Goal: Task Accomplishment & Management: Manage account settings

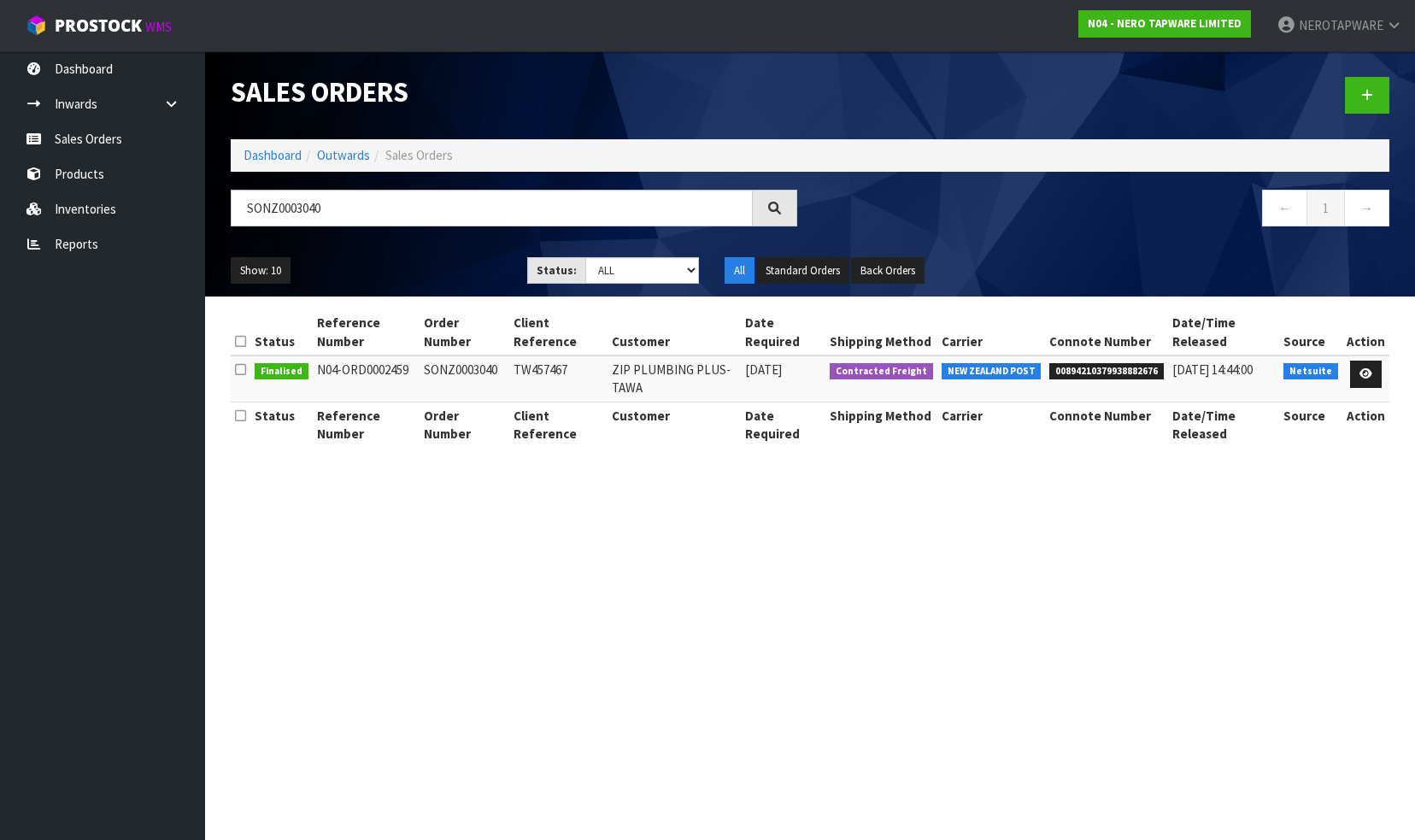
click at [173, 183] on body "Toggle navigation ProStock WMS N04 - NERO TAPWARE LIMITED NEROTAPWARE Logout Da…" at bounding box center [708, 420] width 1415 height 840
click at [118, 227] on link "Reports" at bounding box center [102, 243] width 205 height 35
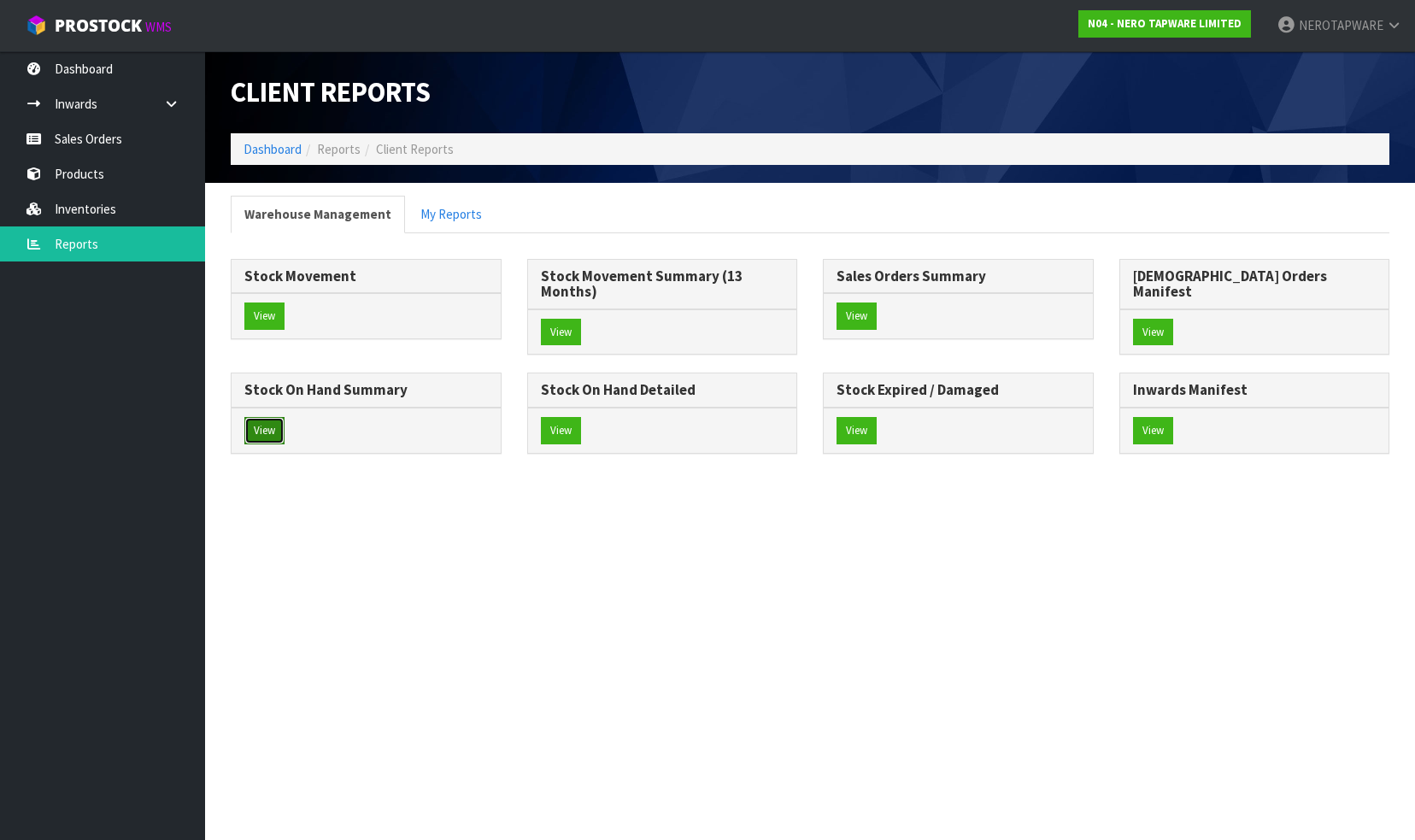
click at [284, 417] on button "View" at bounding box center [264, 430] width 40 height 28
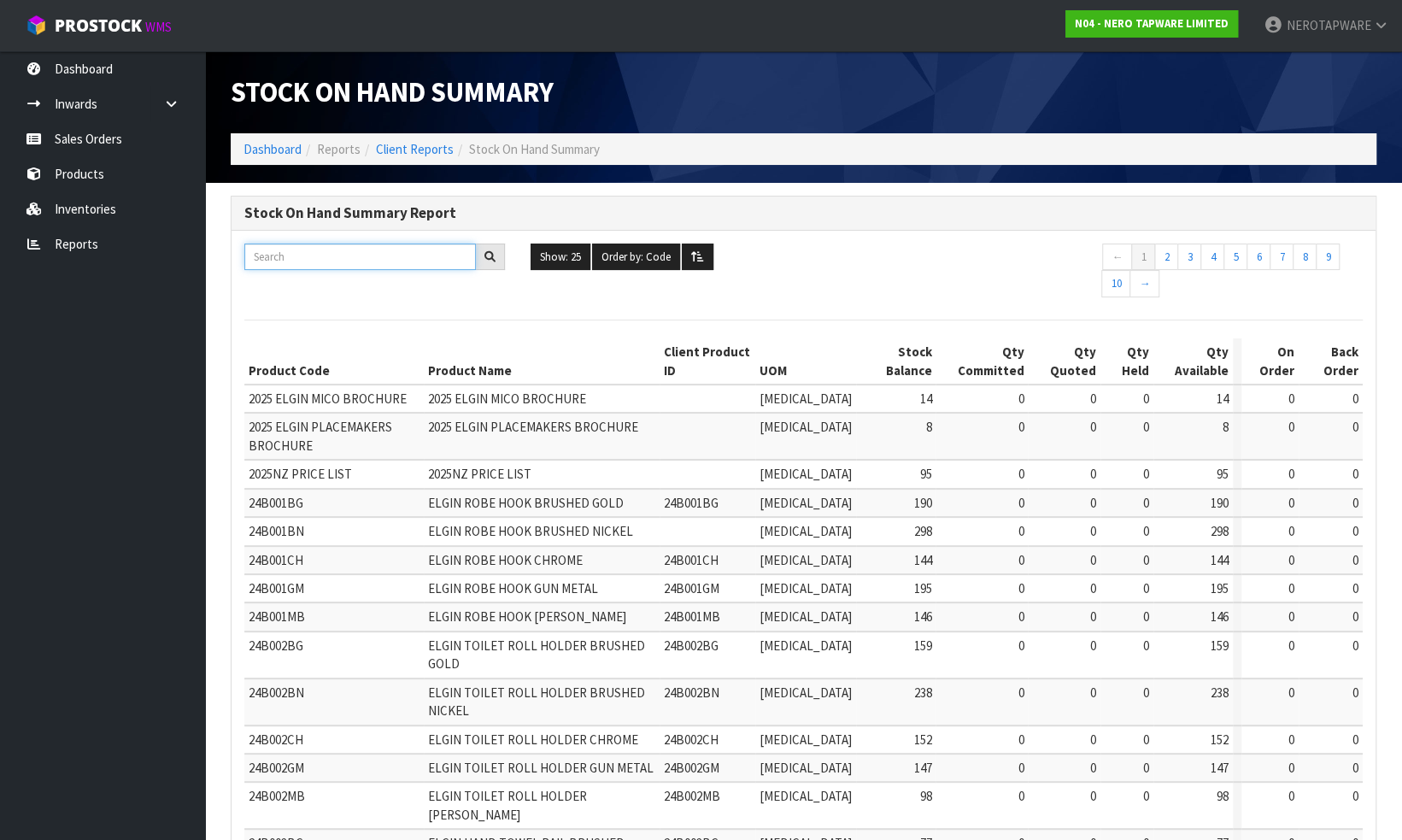
click at [324, 253] on input "text" at bounding box center [360, 257] width 232 height 27
paste input "NR110001dCH"
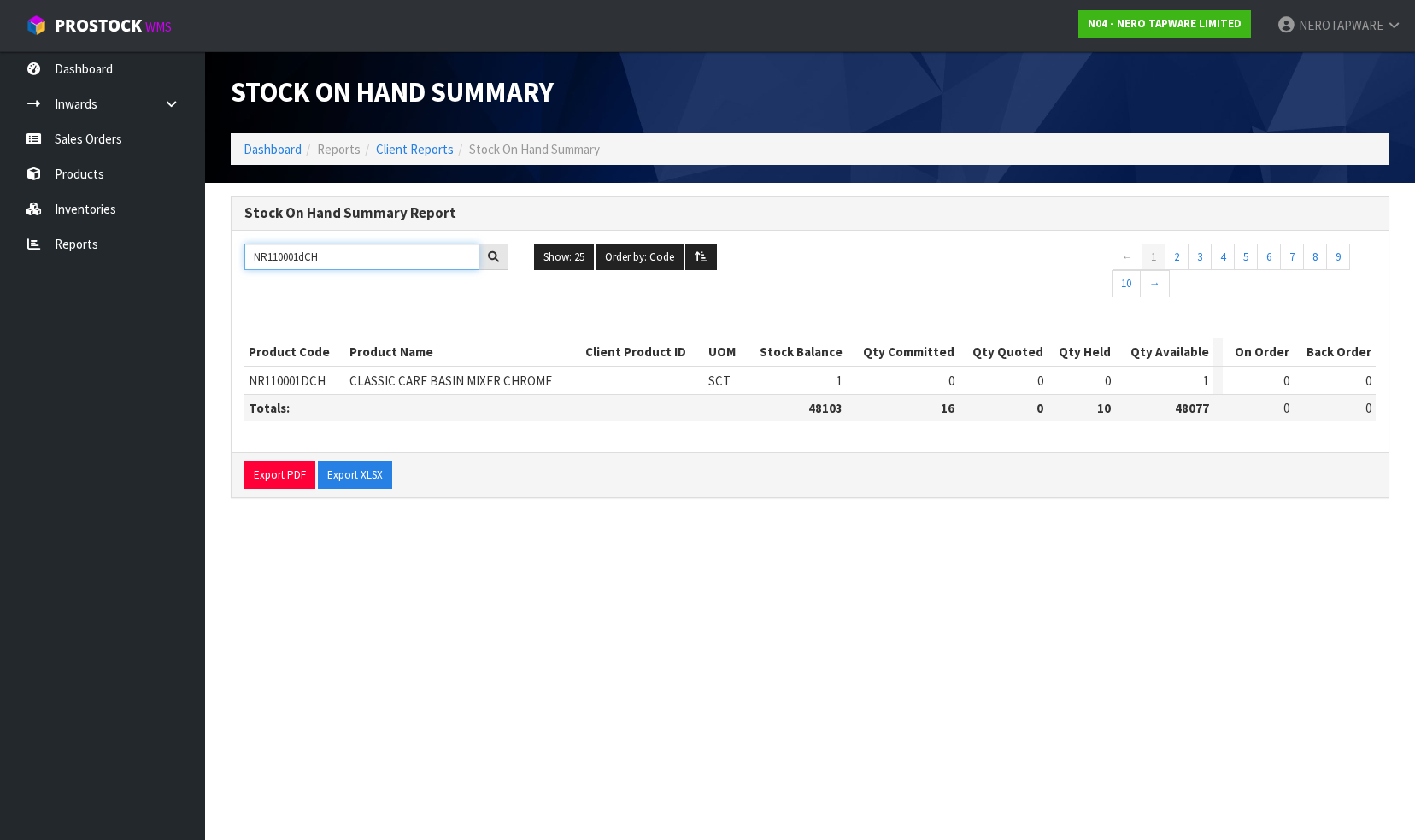
type input "NR110001dCH"
drag, startPoint x: 87, startPoint y: 145, endPoint x: 88, endPoint y: 131, distance: 14.0
click at [87, 145] on link "Sales Orders" at bounding box center [102, 138] width 205 height 35
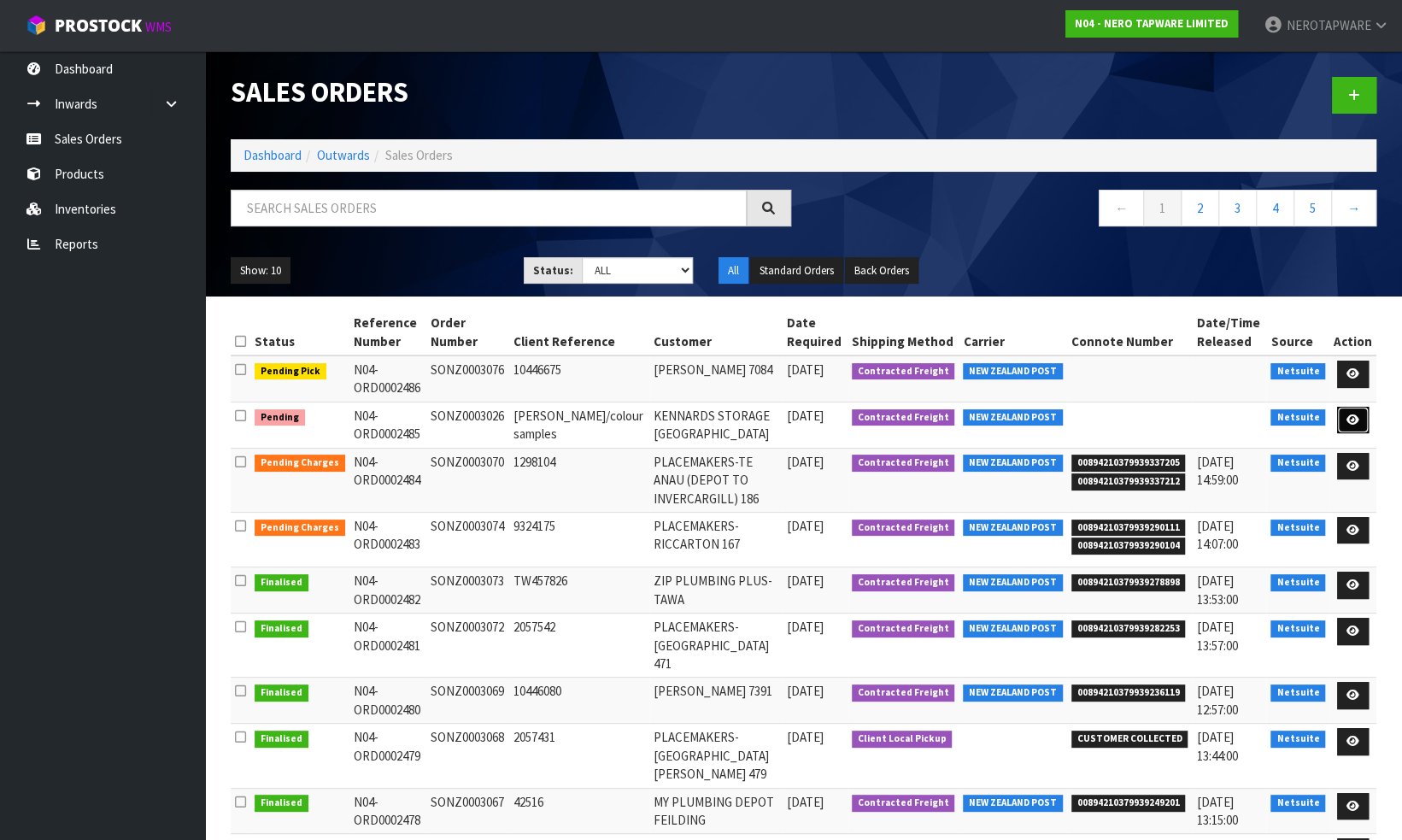
click at [1352, 417] on icon at bounding box center [1352, 420] width 12 height 11
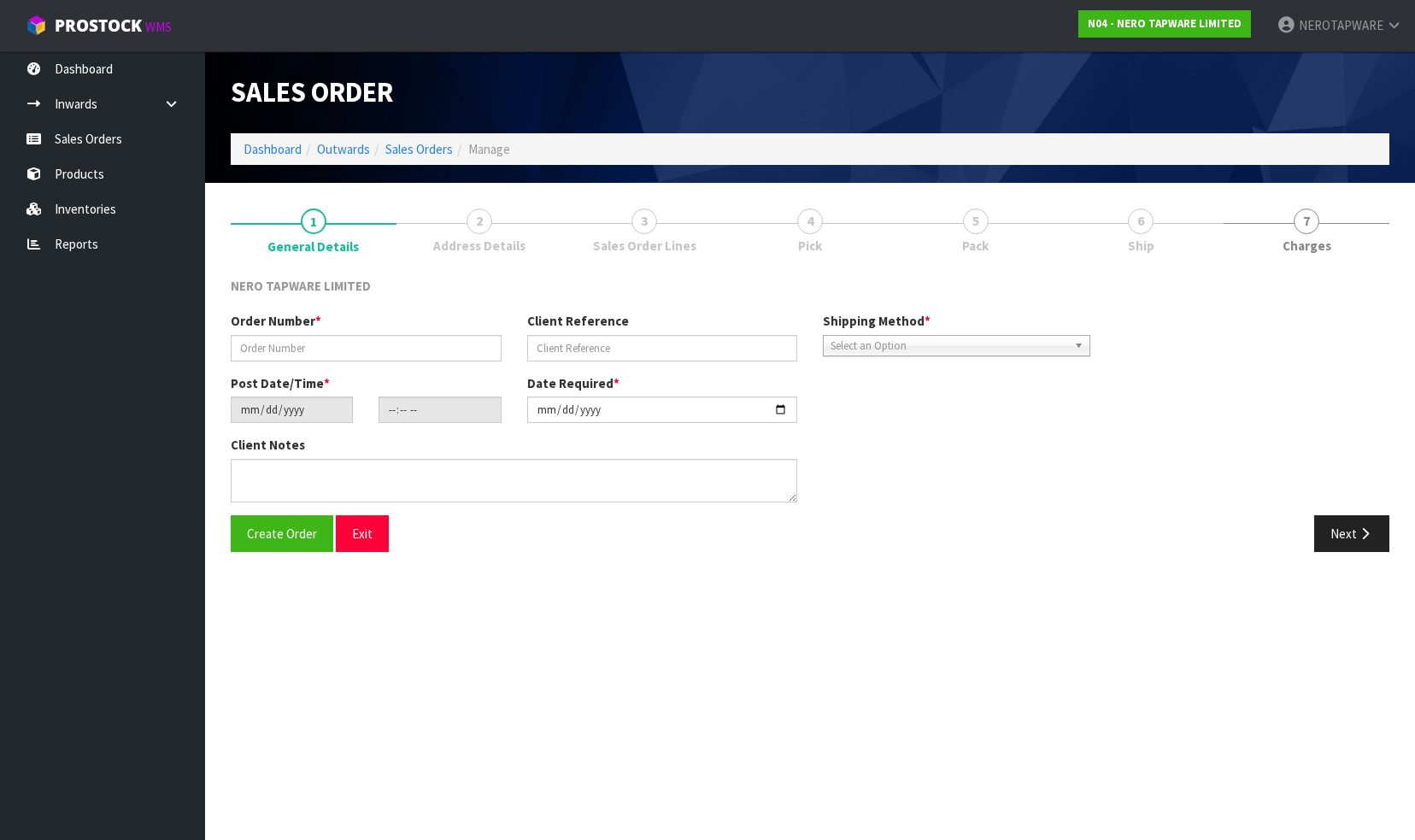
type input "SONZ0003026"
type input "[PERSON_NAME]/colour samples"
type input "[DATE]"
type input "14:30:05.000"
type input "[DATE]"
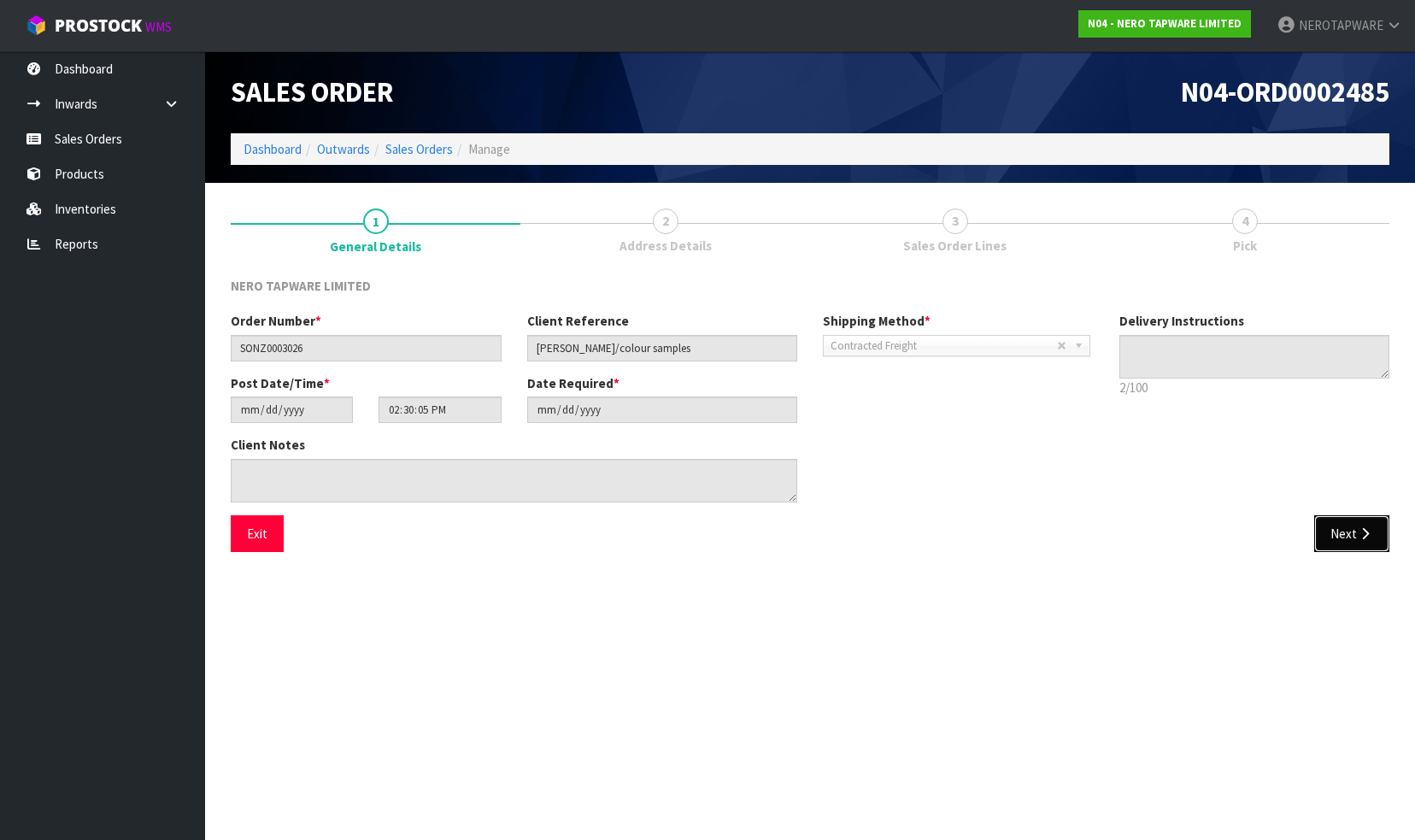
click at [1356, 533] on button "Next" at bounding box center [1352, 533] width 75 height 37
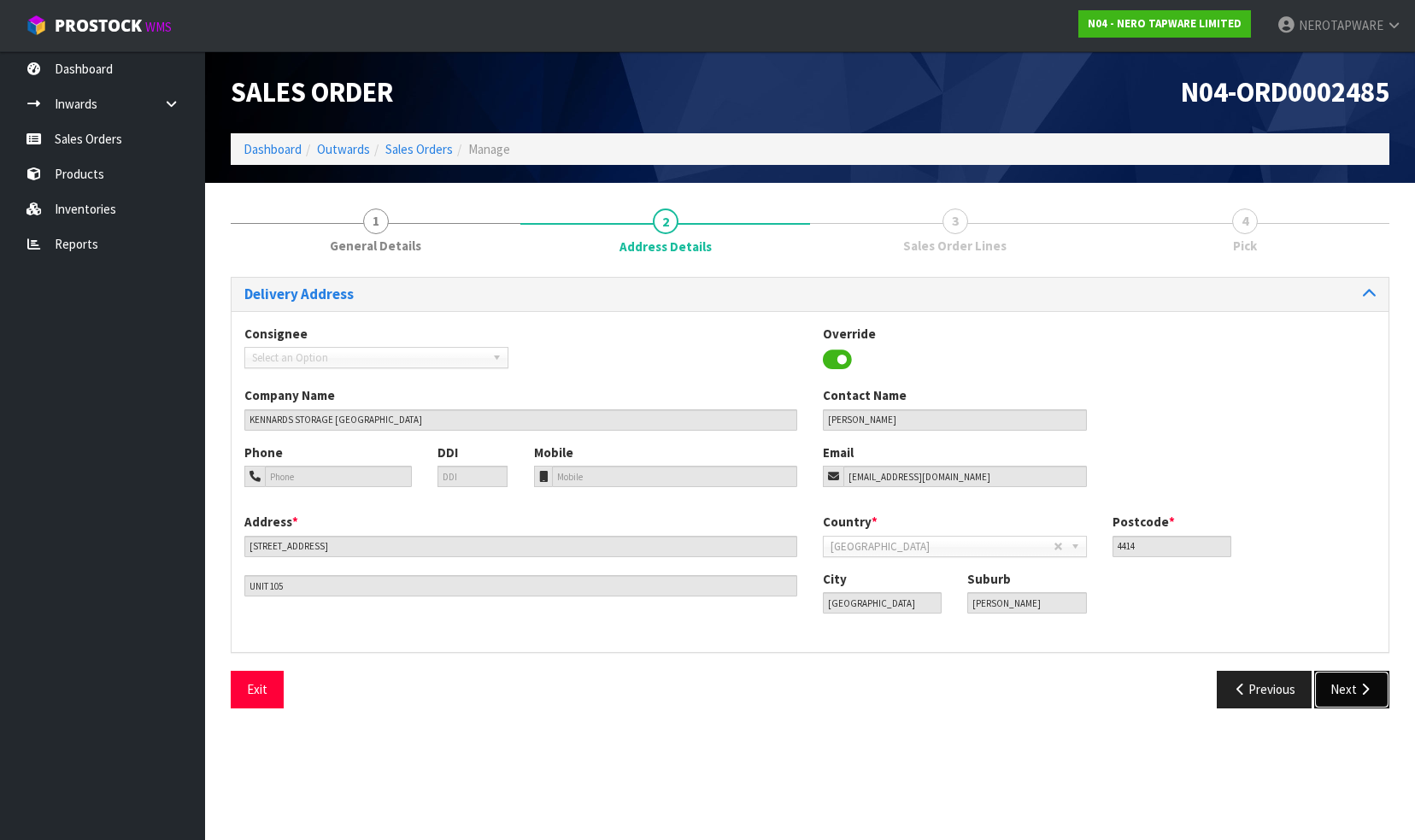
click at [1353, 689] on button "Next" at bounding box center [1352, 689] width 75 height 37
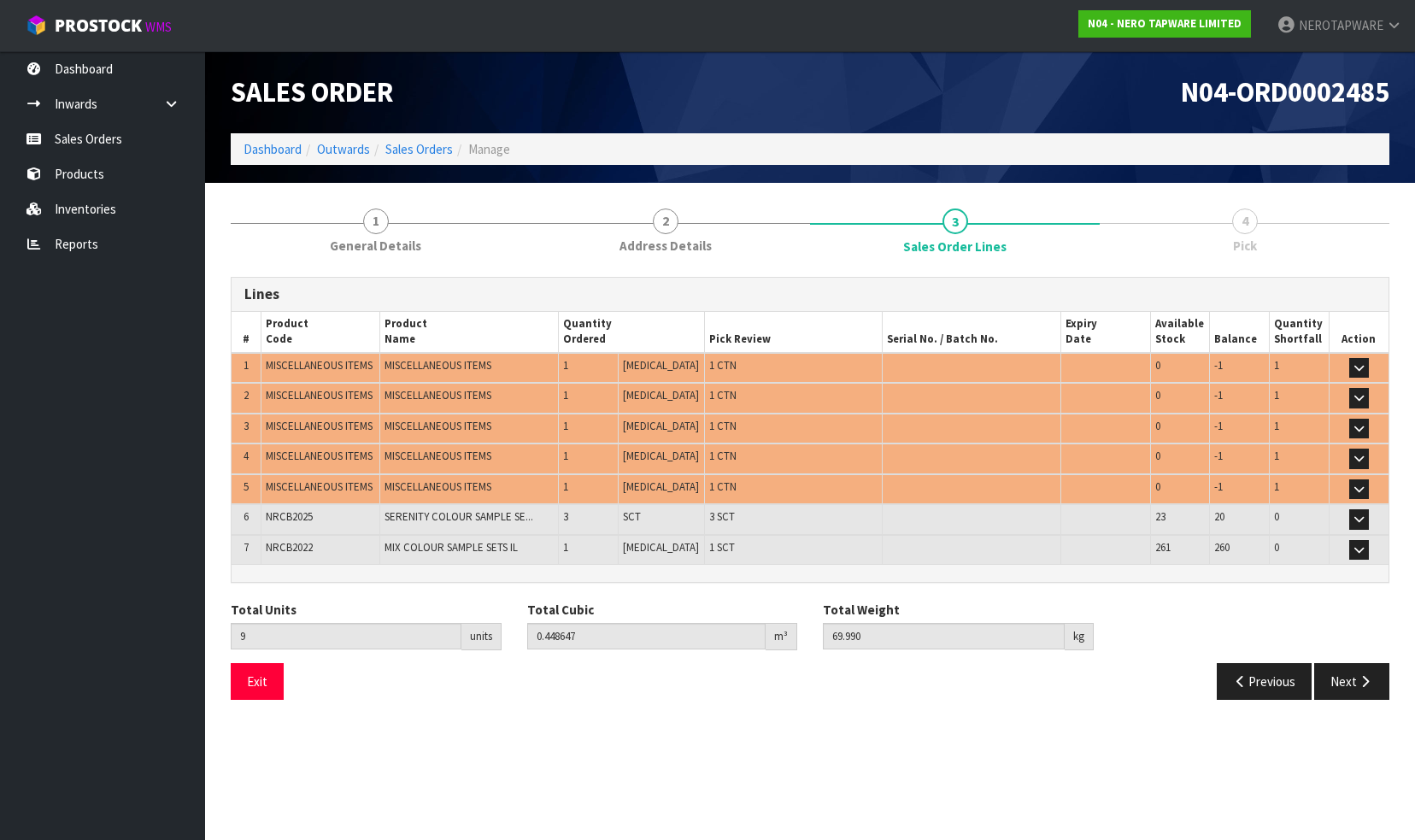
click at [1046, 692] on div "Previous Next" at bounding box center [1106, 681] width 593 height 37
click at [89, 138] on link "Sales Orders" at bounding box center [102, 138] width 205 height 35
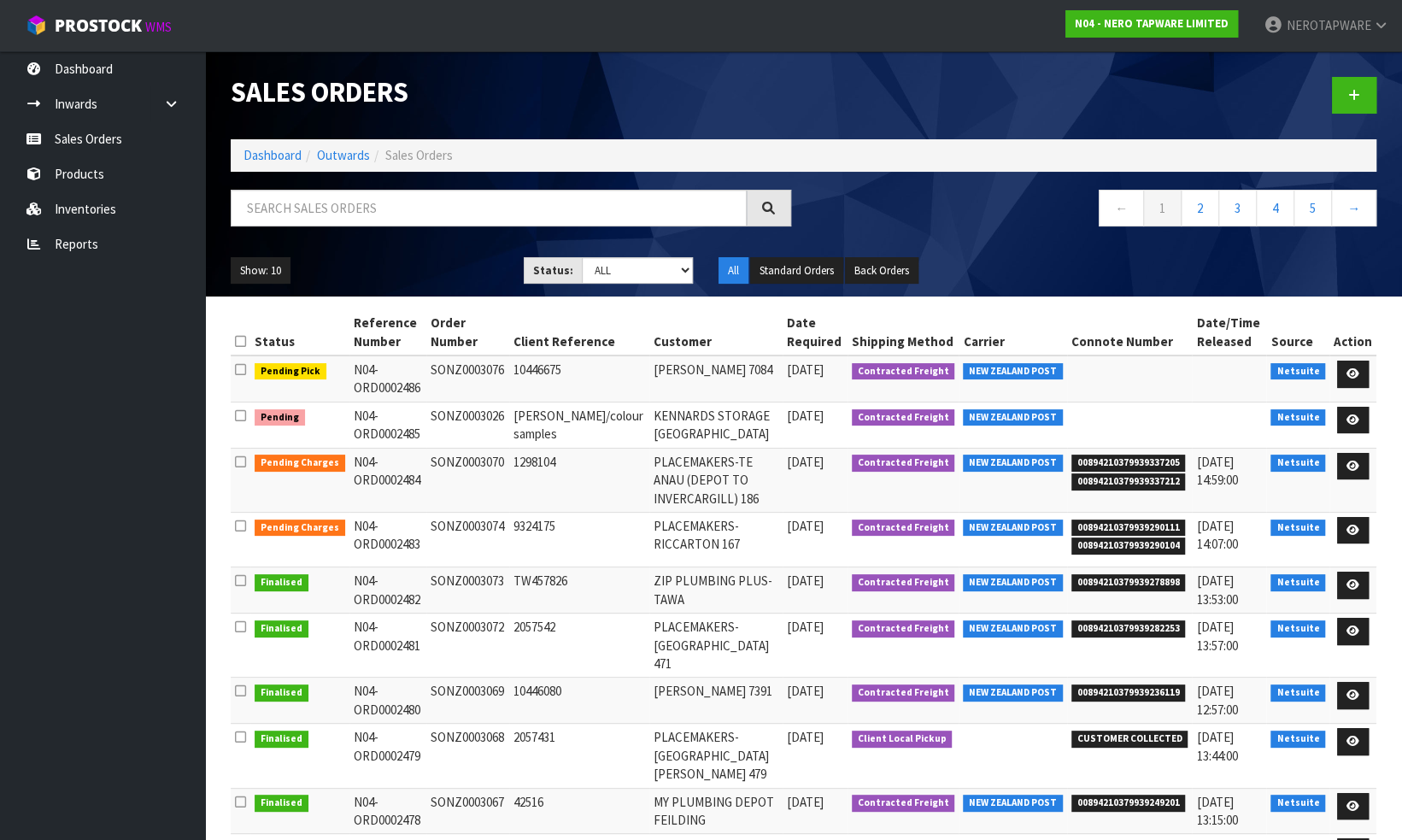
click at [465, 410] on td "SONZ0003026" at bounding box center [468, 425] width 83 height 46
copy td "SONZ0003026"
drag, startPoint x: 1359, startPoint y: 415, endPoint x: 1341, endPoint y: 417, distance: 18.1
click at [1360, 415] on link at bounding box center [1352, 420] width 31 height 28
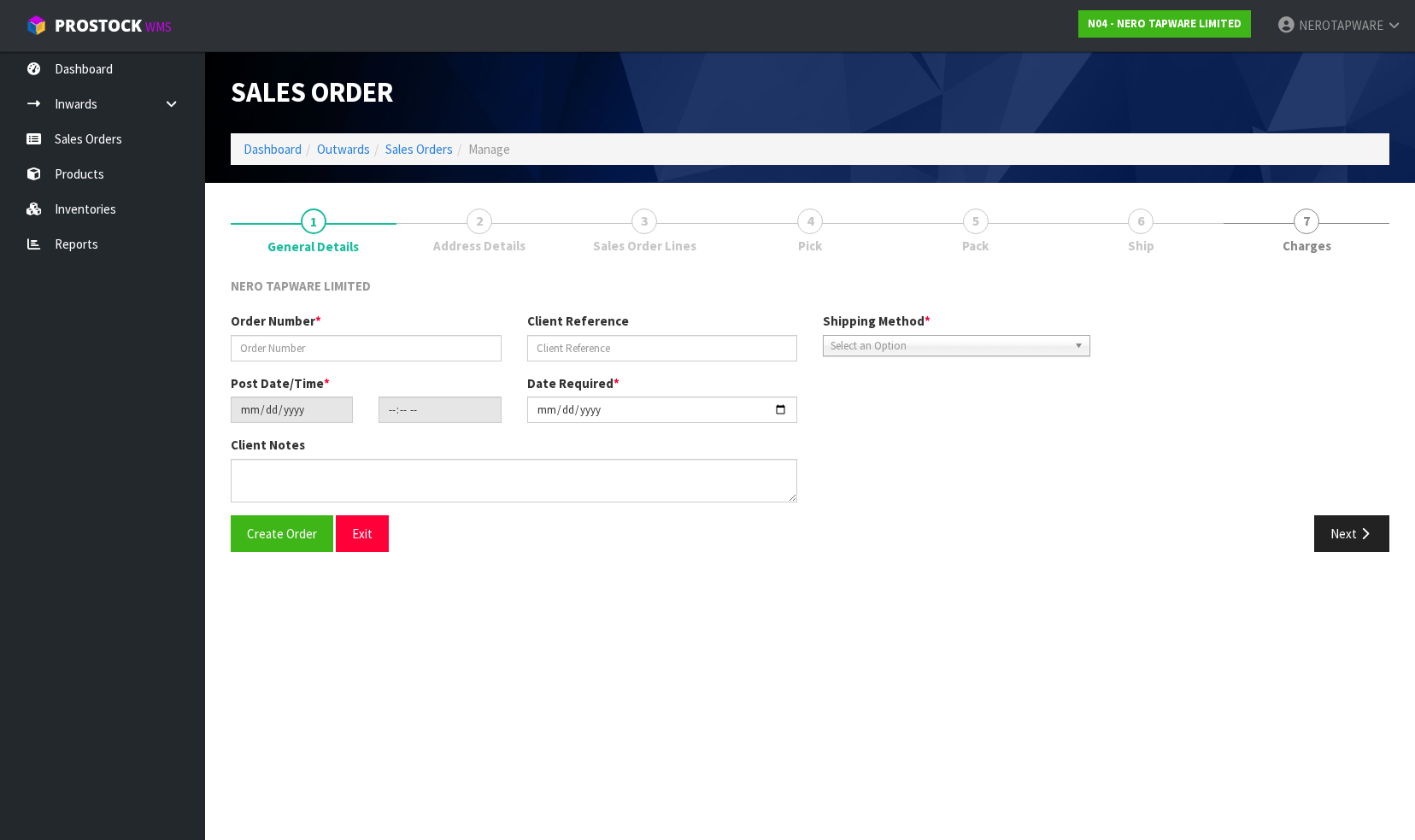
type input "SONZ0003026"
type input "[PERSON_NAME]/colour samples"
type input "[DATE]"
type input "14:30:05.000"
type input "[DATE]"
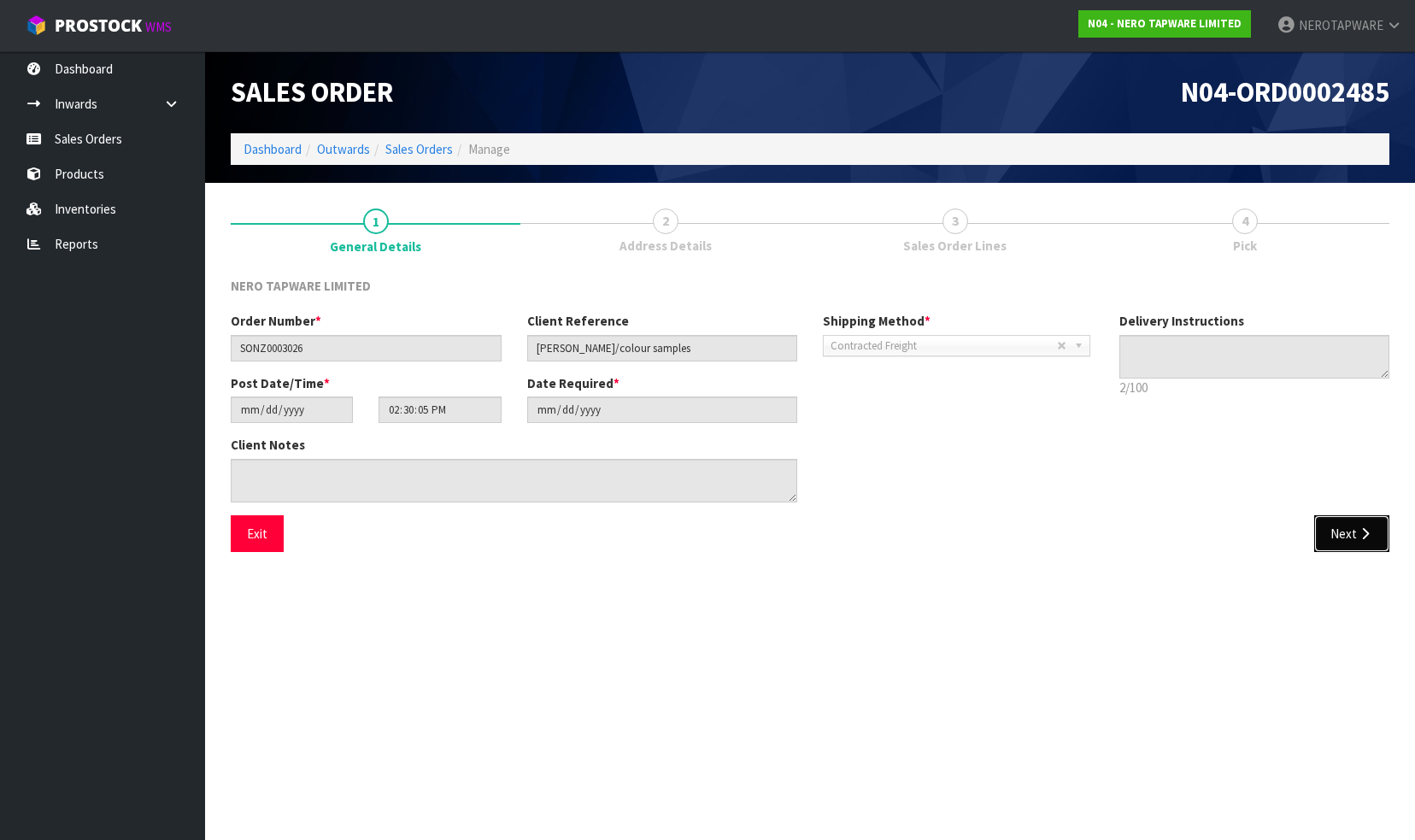
click at [1337, 531] on button "Next" at bounding box center [1352, 533] width 75 height 37
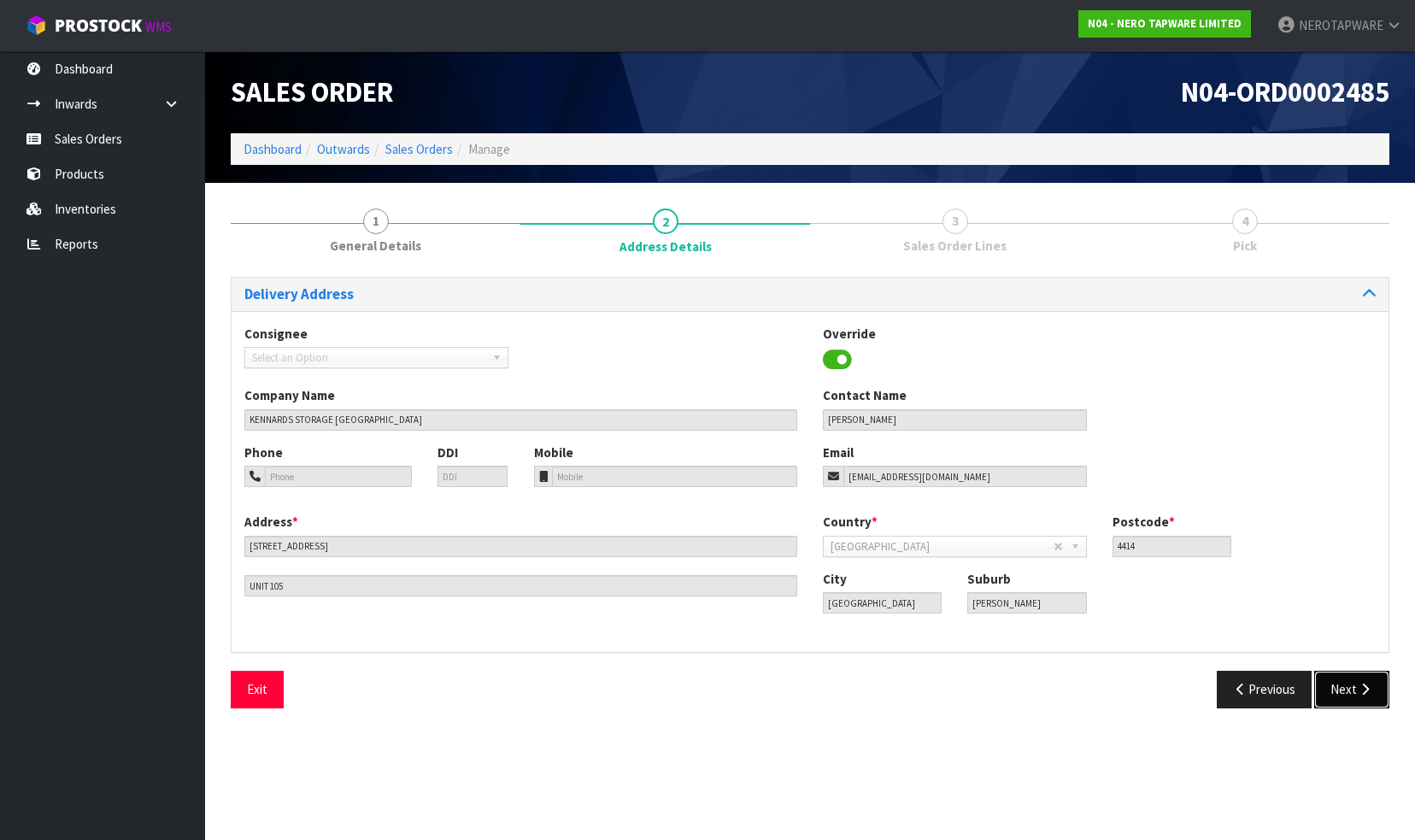
click at [1343, 694] on button "Next" at bounding box center [1352, 689] width 75 height 37
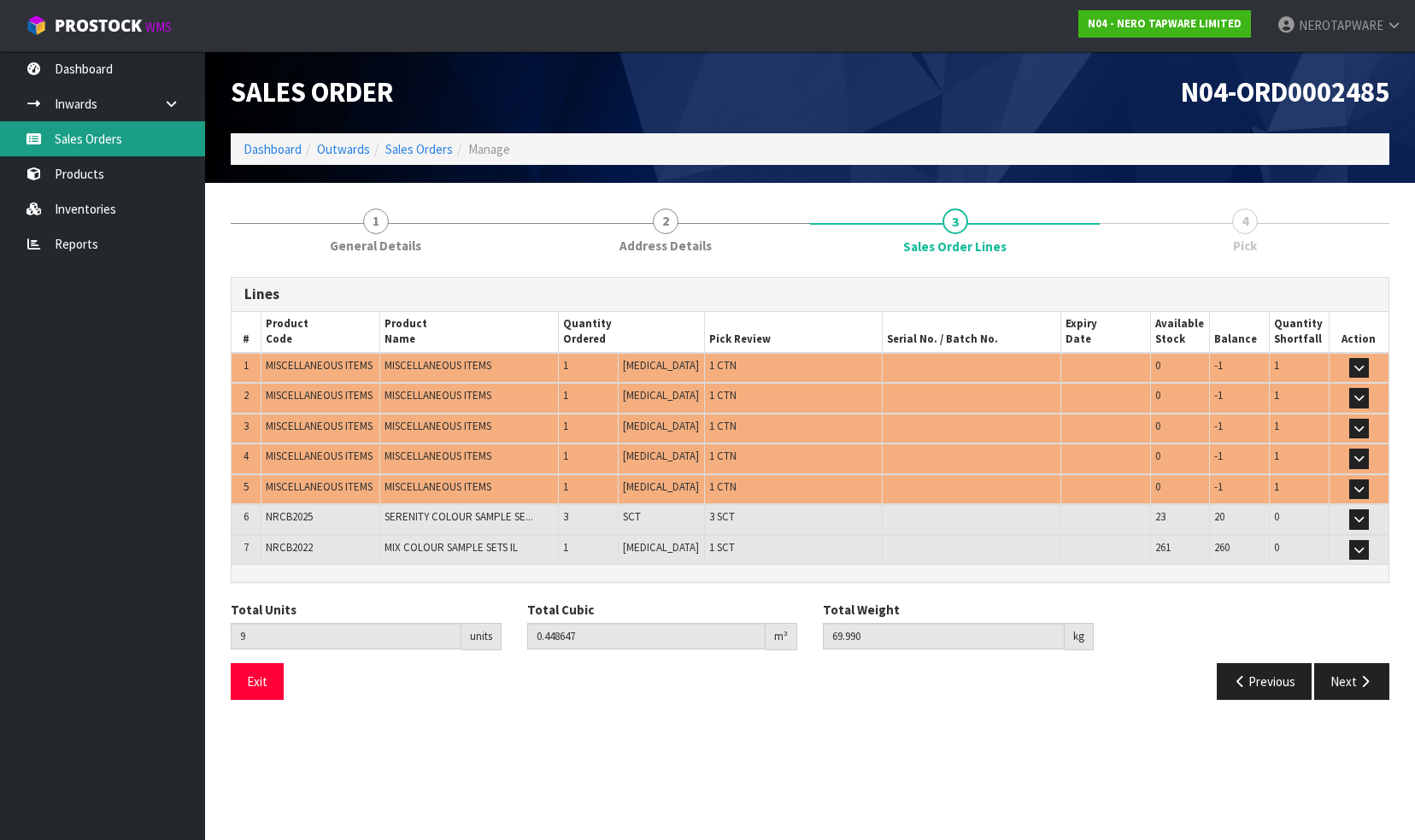
click at [108, 139] on link "Sales Orders" at bounding box center [102, 138] width 205 height 35
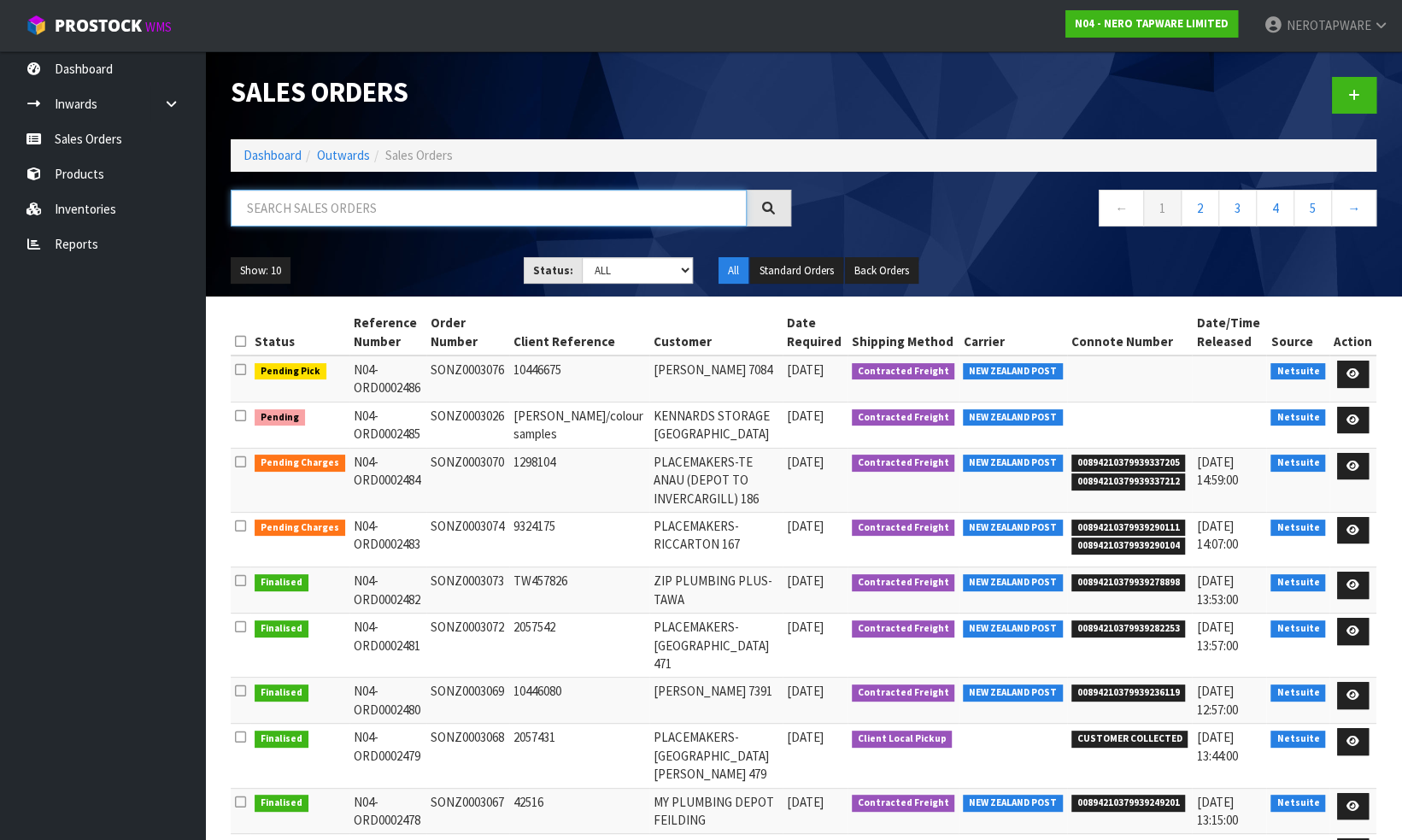
click at [430, 211] on input "text" at bounding box center [488, 208] width 516 height 37
paste input "SONZ0002994"
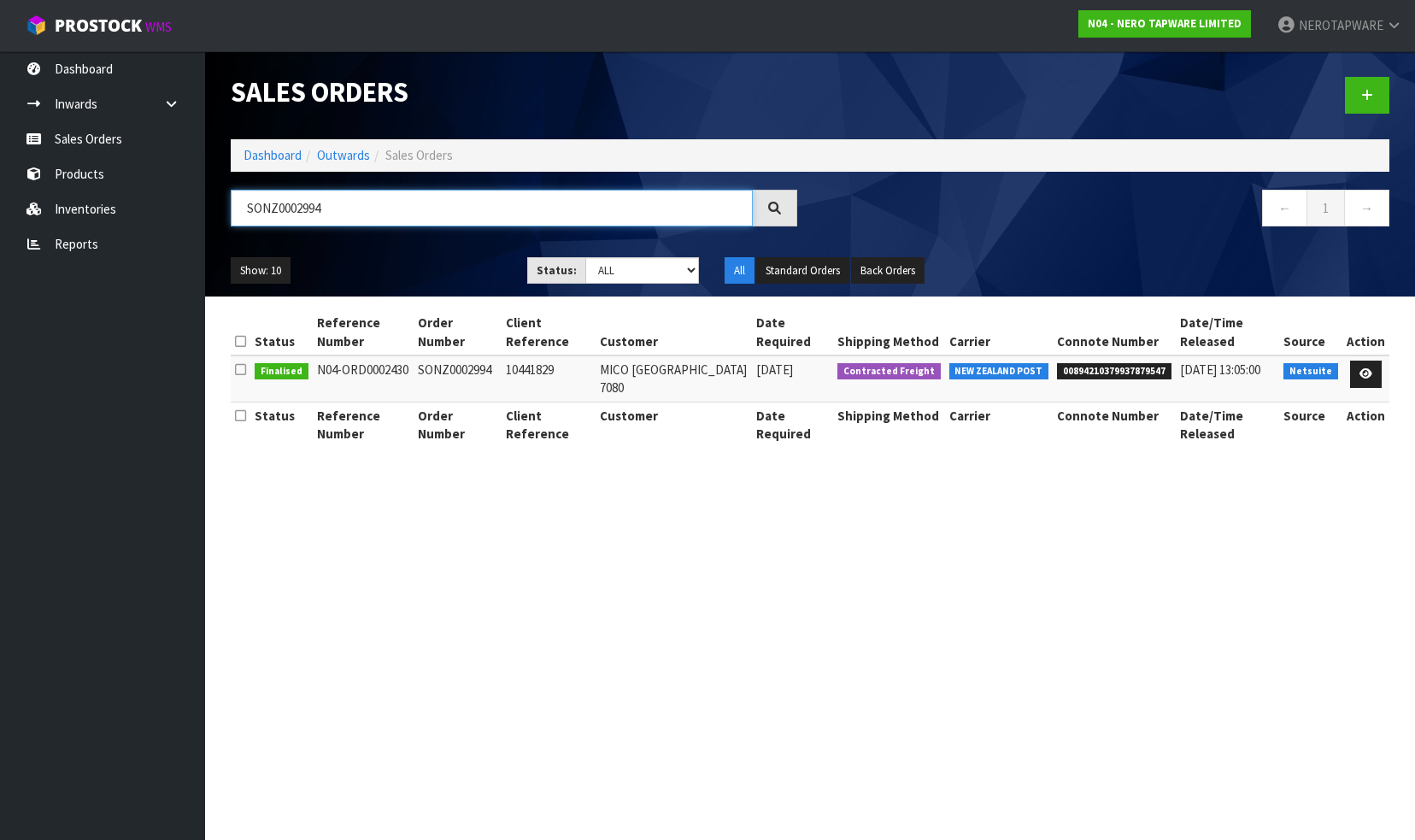
type input "SONZ0002994"
click at [1114, 369] on span "00894210379937879547" at bounding box center [1114, 371] width 114 height 17
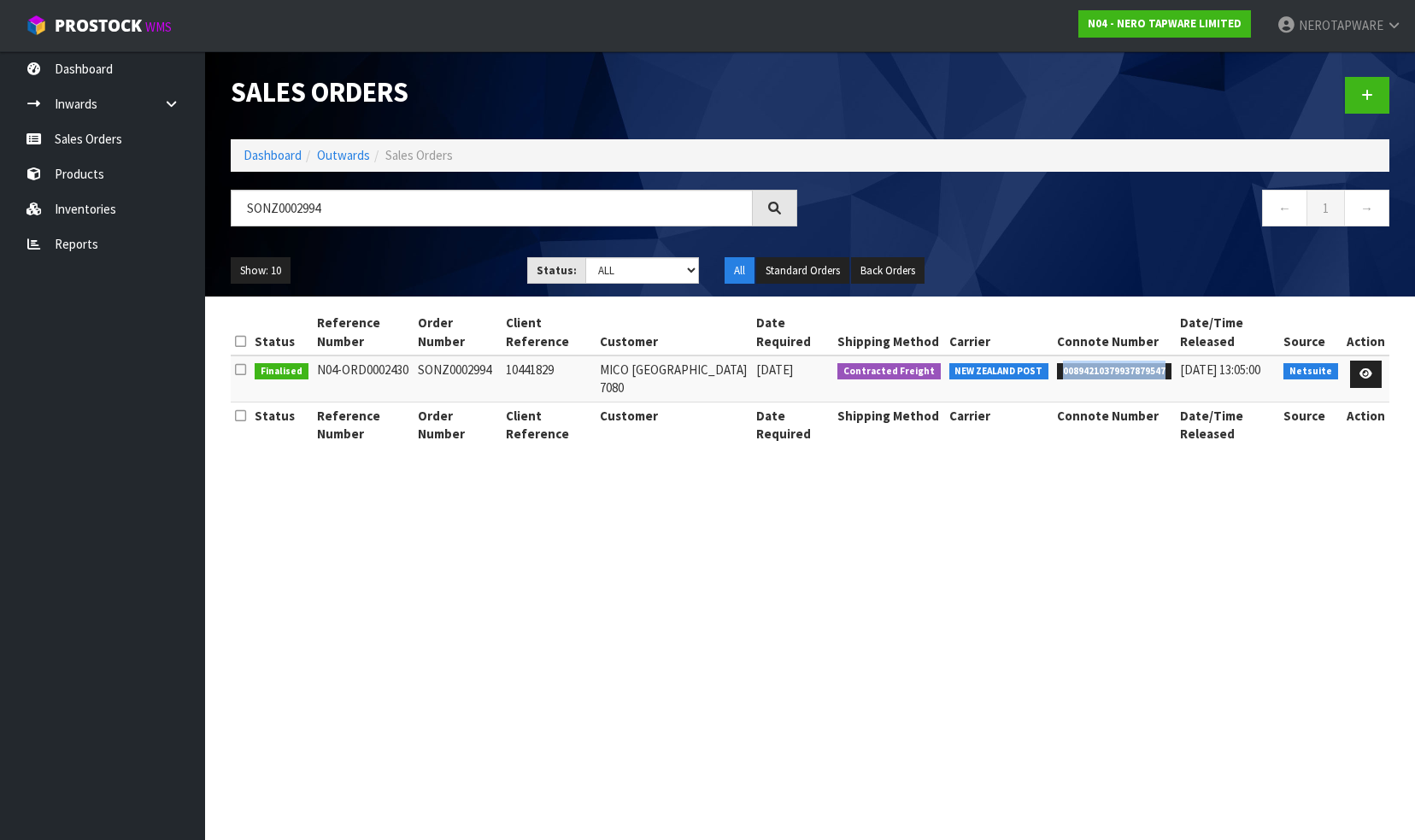
click at [1114, 369] on span "00894210379937879547" at bounding box center [1114, 371] width 114 height 17
copy span "00894210379937879547"
click at [1366, 371] on icon at bounding box center [1366, 373] width 12 height 11
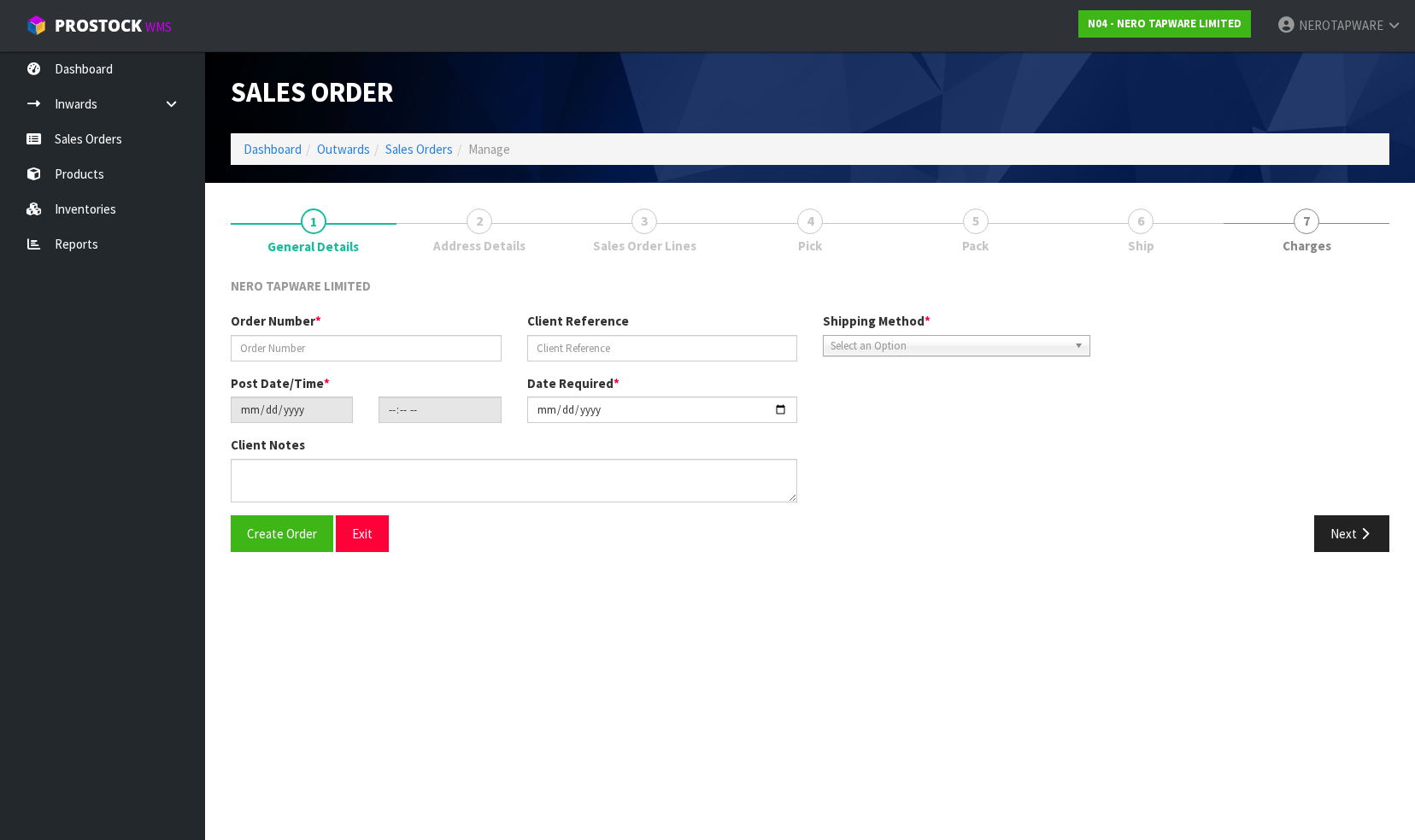
type input "SONZ0002994"
type input "10441829"
type input "[DATE]"
type input "08:45:08.000"
type input "[DATE]"
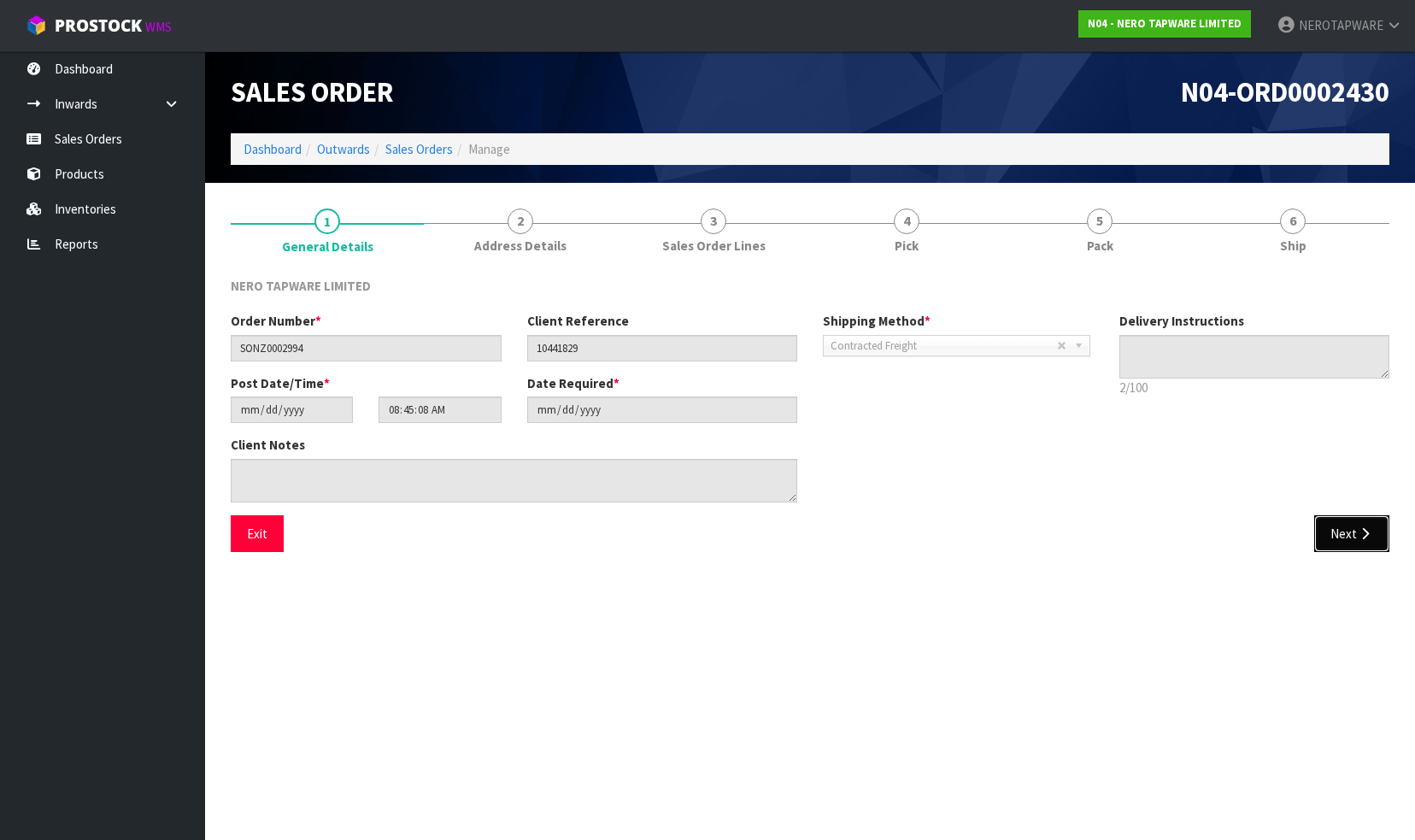
click at [1335, 542] on button "Next" at bounding box center [1352, 533] width 75 height 37
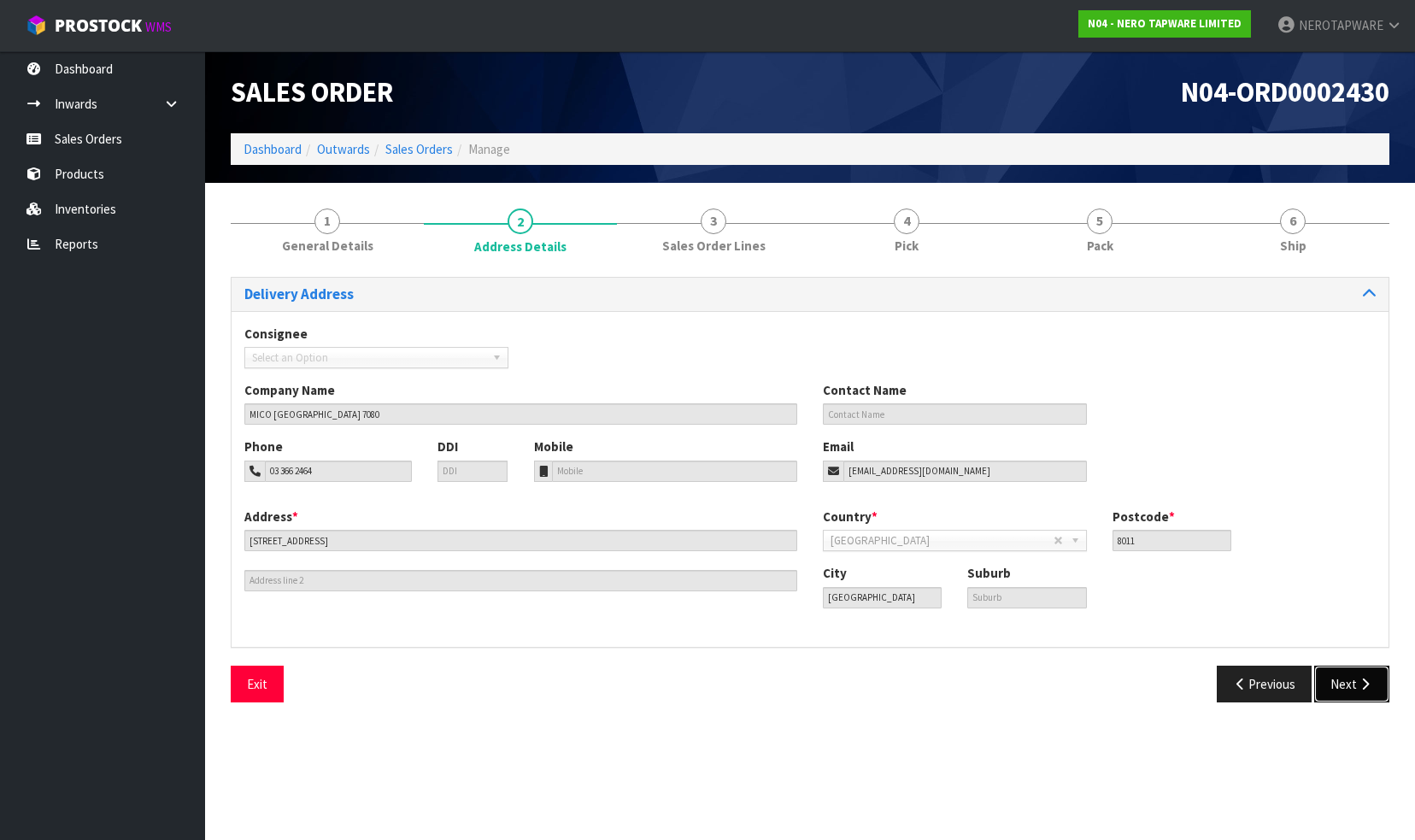
click at [1354, 684] on button "Next" at bounding box center [1352, 683] width 75 height 37
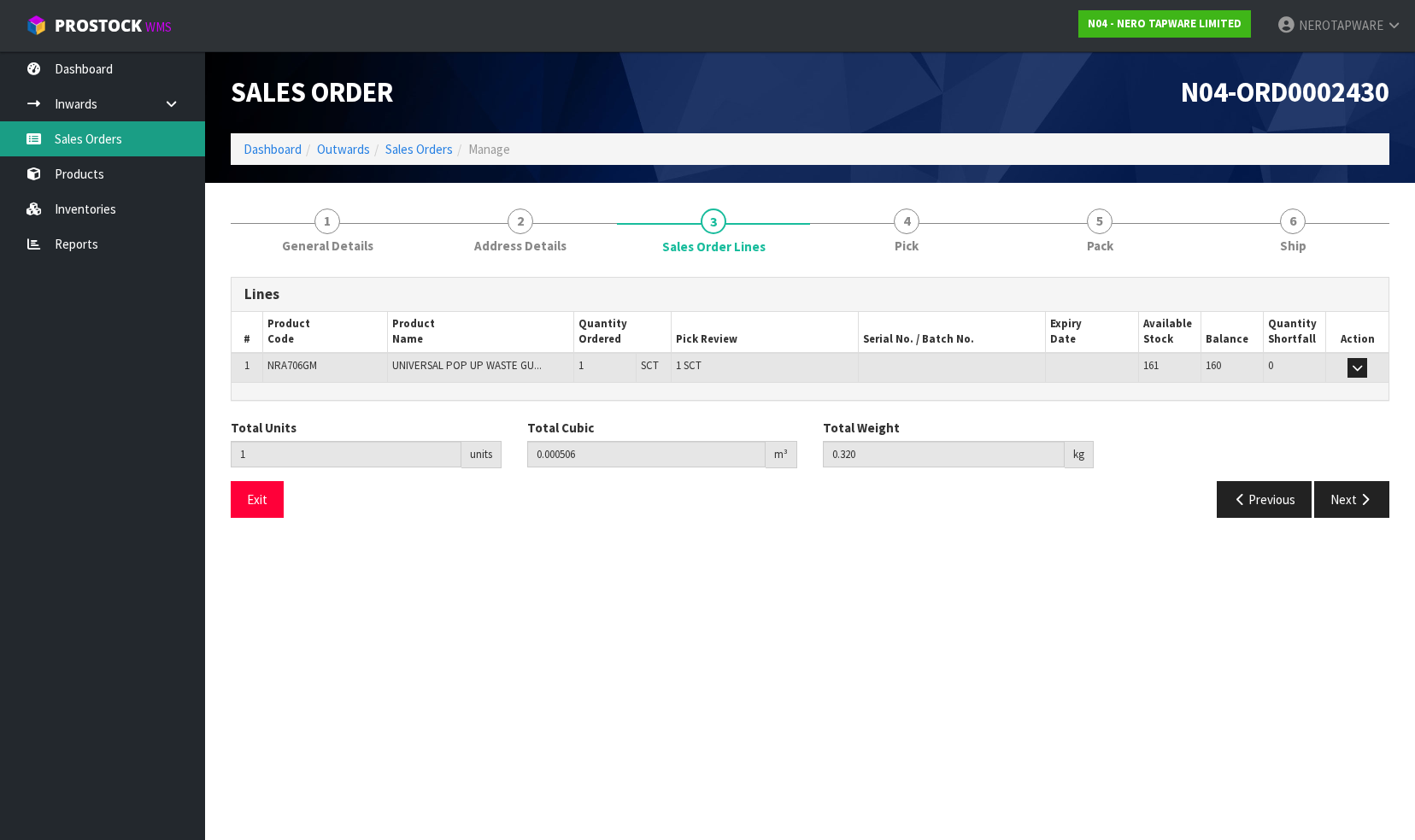
click at [119, 135] on link "Sales Orders" at bounding box center [102, 138] width 205 height 35
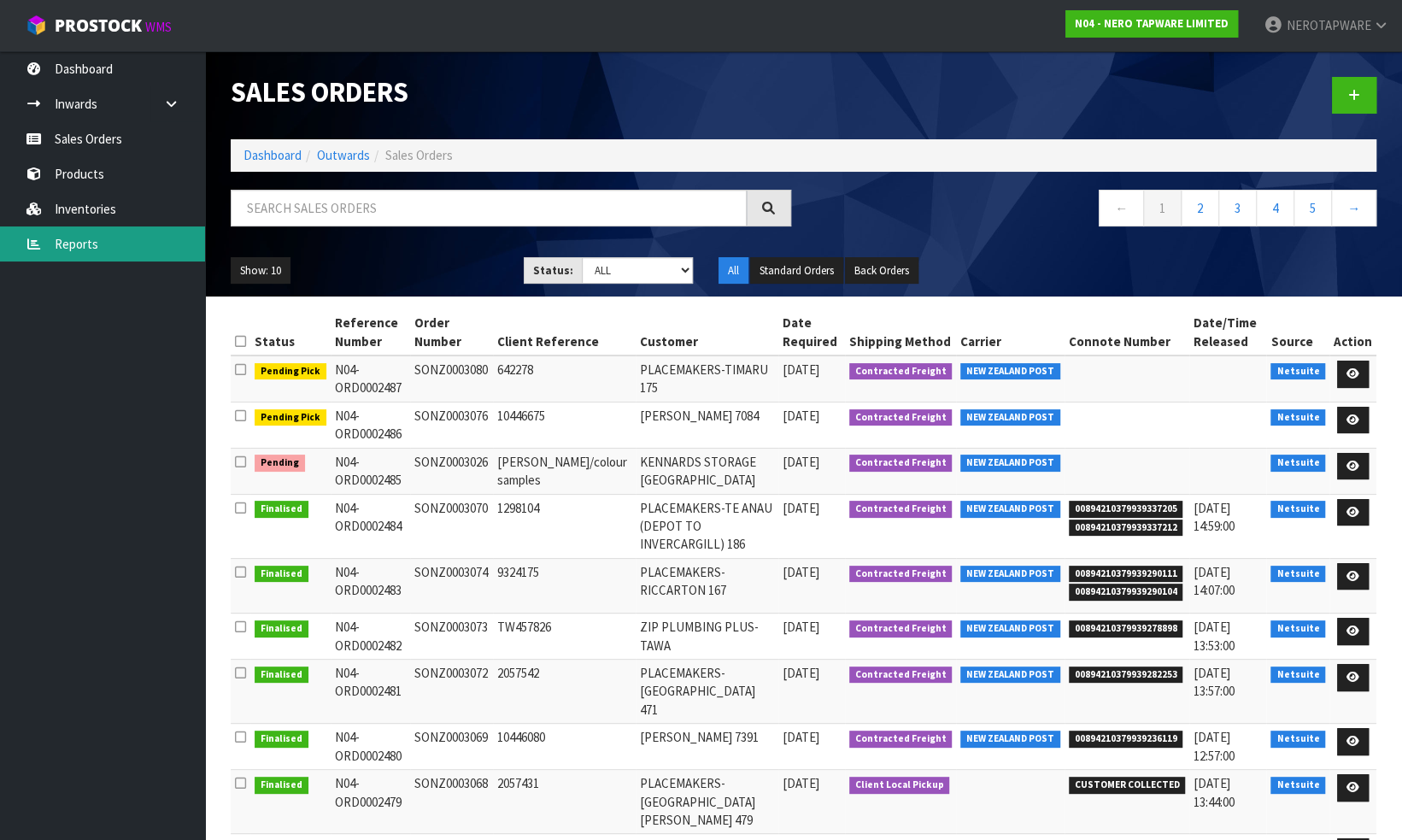
click at [86, 236] on link "Reports" at bounding box center [102, 243] width 205 height 35
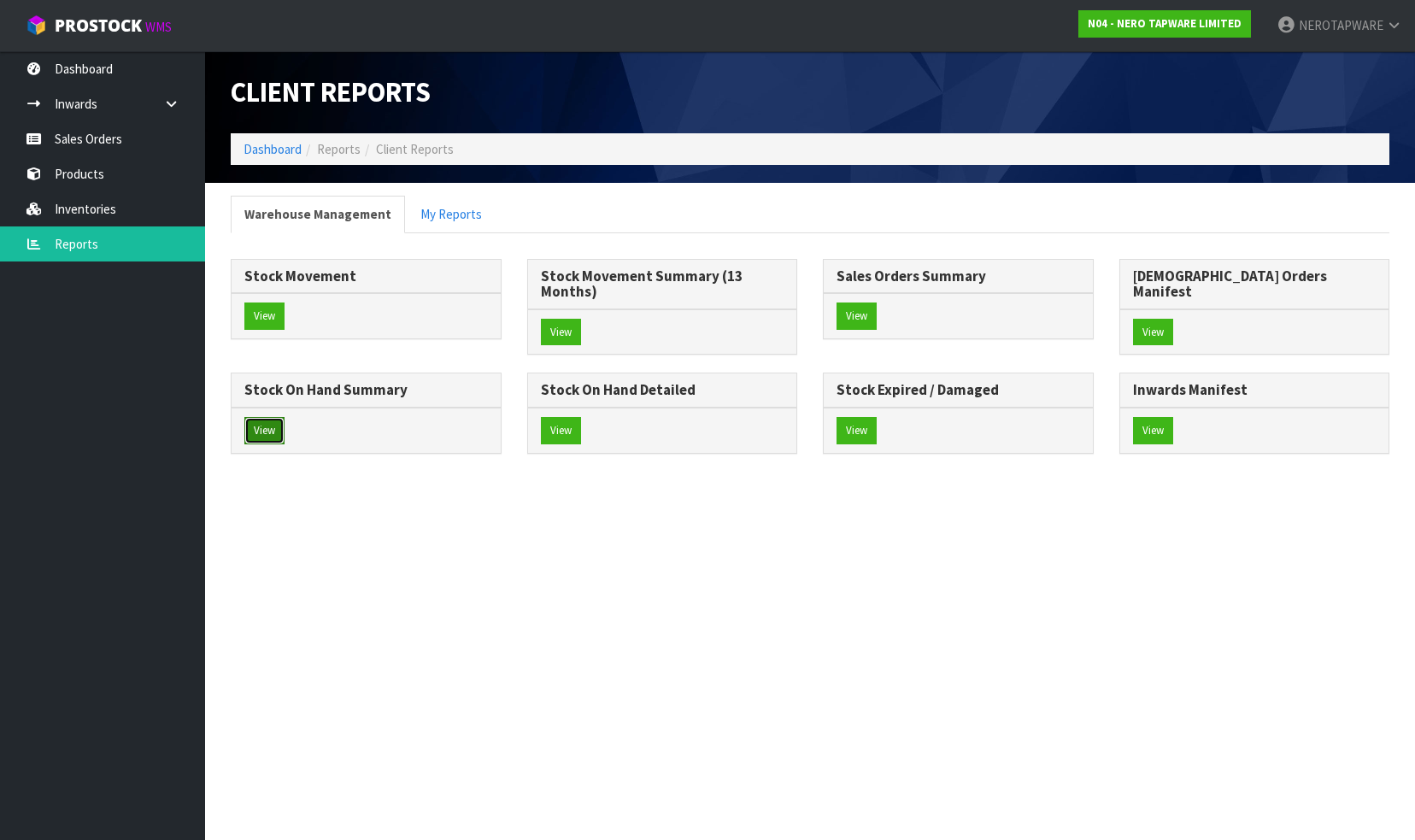
click at [284, 417] on button "View" at bounding box center [264, 430] width 40 height 28
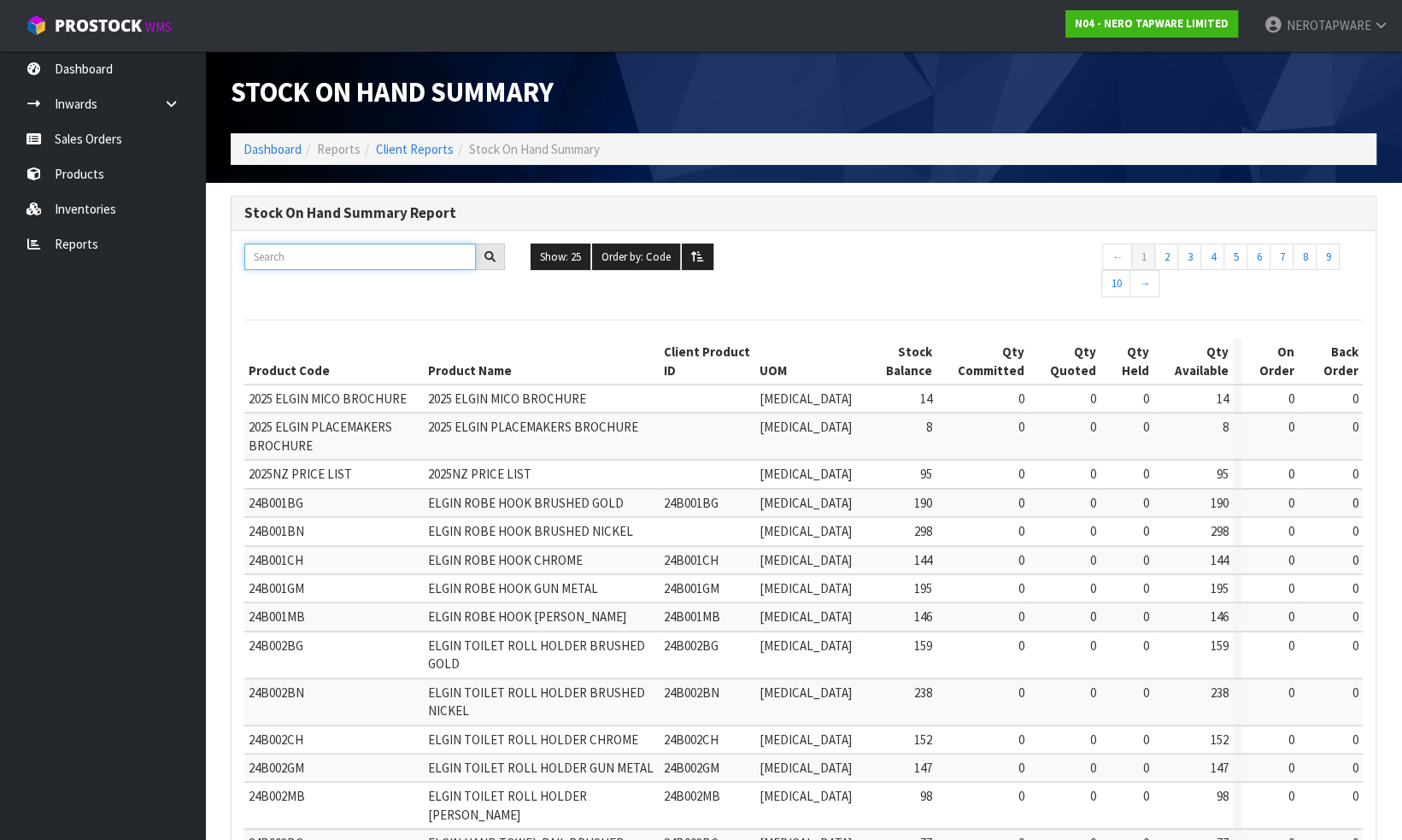
click at [323, 256] on input "text" at bounding box center [360, 257] width 232 height 27
paste input "NR1988MB"
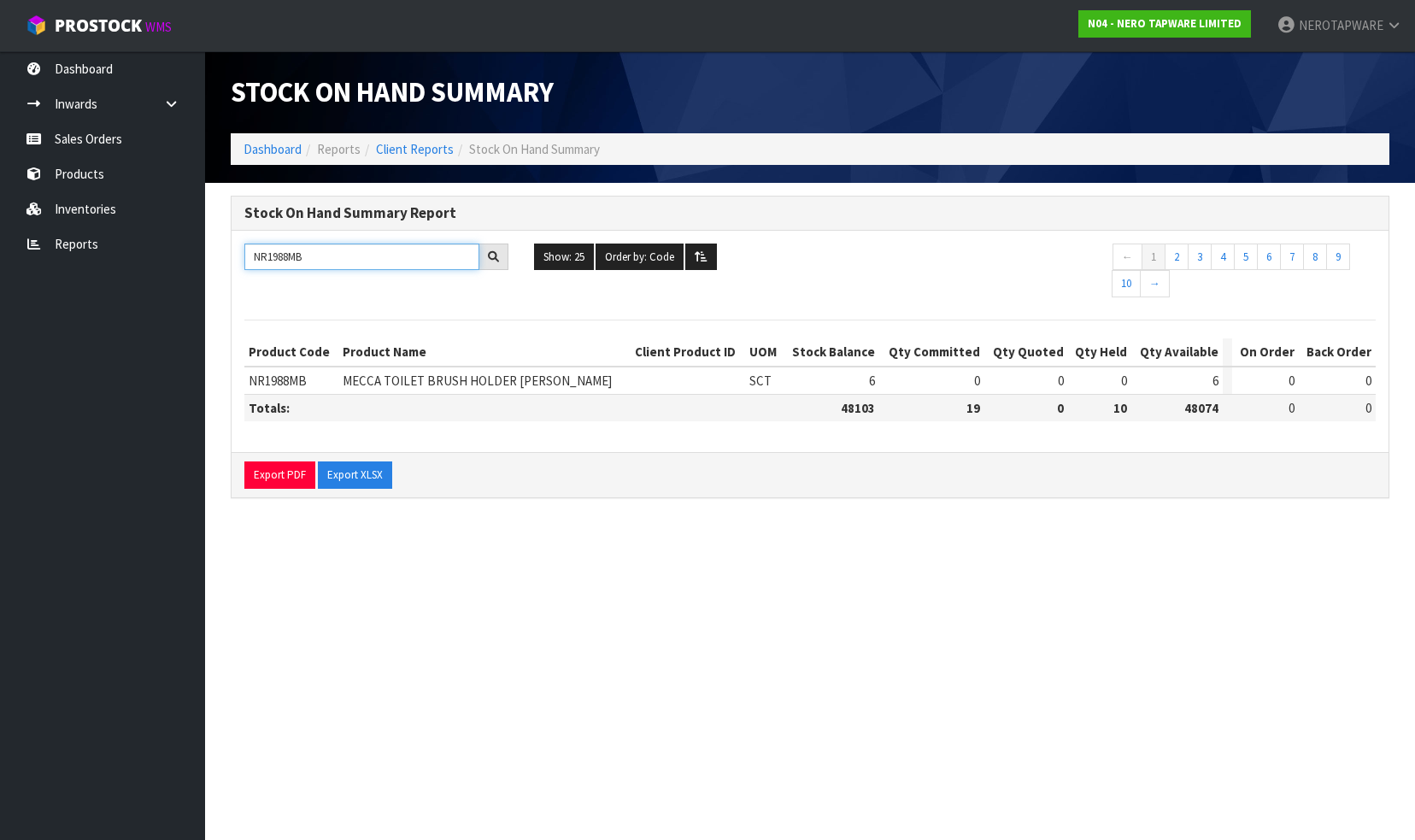
type input "NR1988MB"
